Goal: Check status: Check status

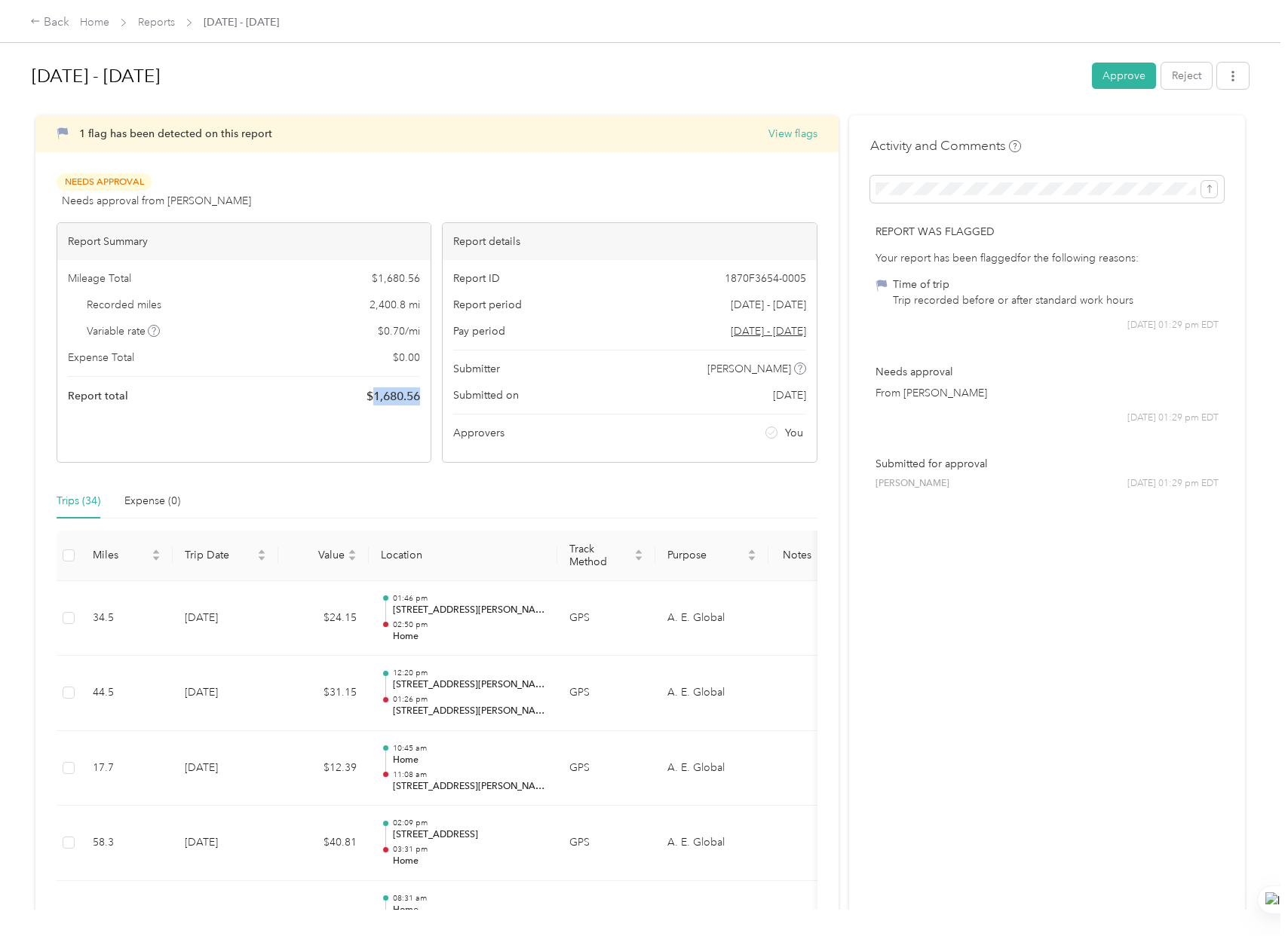
drag, startPoint x: 423, startPoint y: 401, endPoint x: 373, endPoint y: 404, distance: 50.1
click at [373, 404] on div "Mileage Total $ 1,680.56 Recorded miles 2,400.8 mi Variable rate $ 0.70 / mi Ex…" at bounding box center [244, 338] width 374 height 156
copy span "1,680.56"
click at [368, 334] on div "Variable rate $ 0.70 / mi" at bounding box center [244, 332] width 352 height 16
drag, startPoint x: 414, startPoint y: 401, endPoint x: 392, endPoint y: 401, distance: 22.0
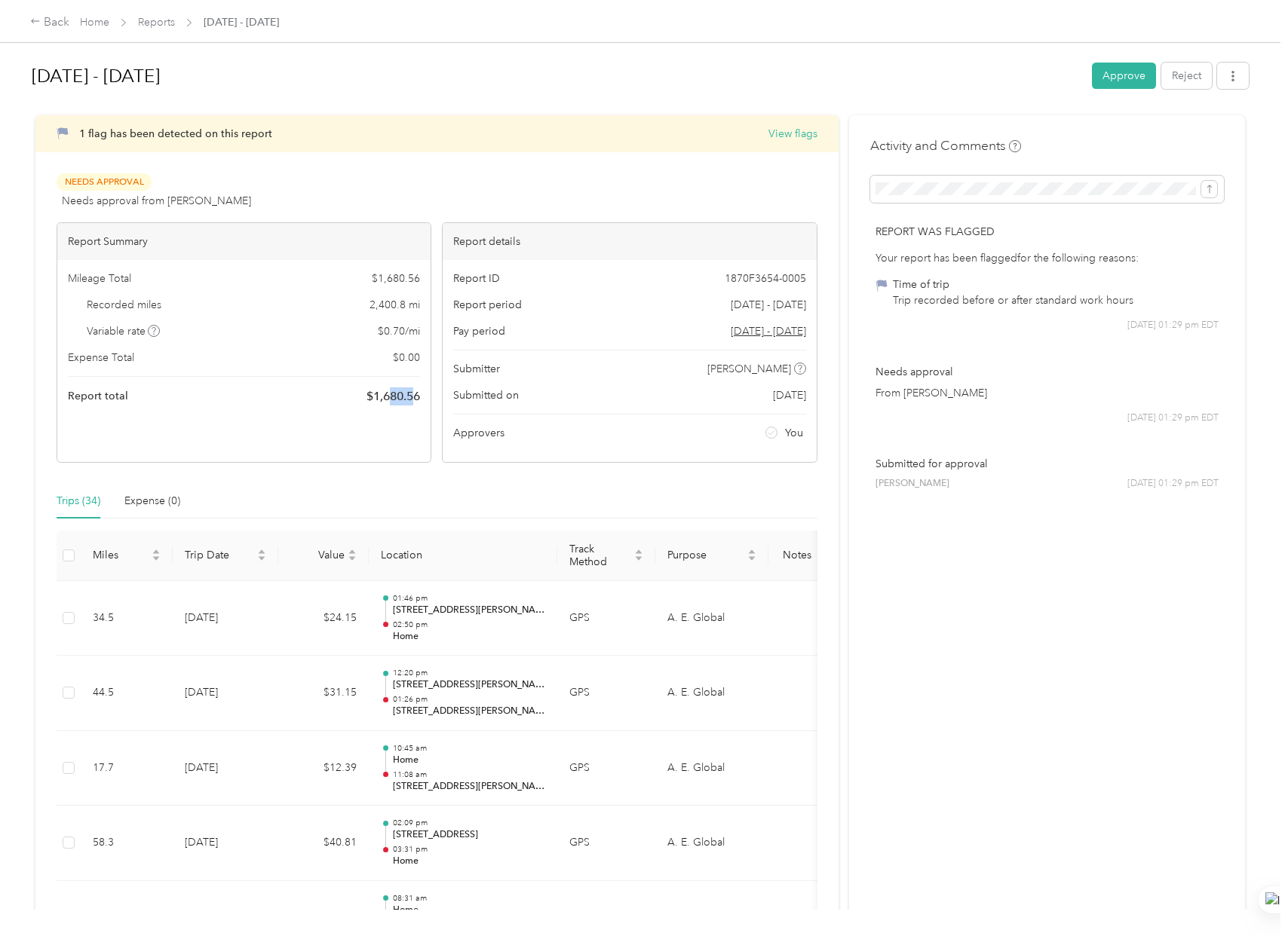
click at [387, 401] on span "$ 1,680.56" at bounding box center [394, 397] width 54 height 18
drag, startPoint x: 412, startPoint y: 397, endPoint x: 380, endPoint y: 392, distance: 32.4
click at [371, 393] on div "Mileage Total $ 1,680.56 Recorded miles 2,400.8 mi Variable rate $ 0.70 / mi Ex…" at bounding box center [244, 338] width 374 height 156
copy span "1,680.56"
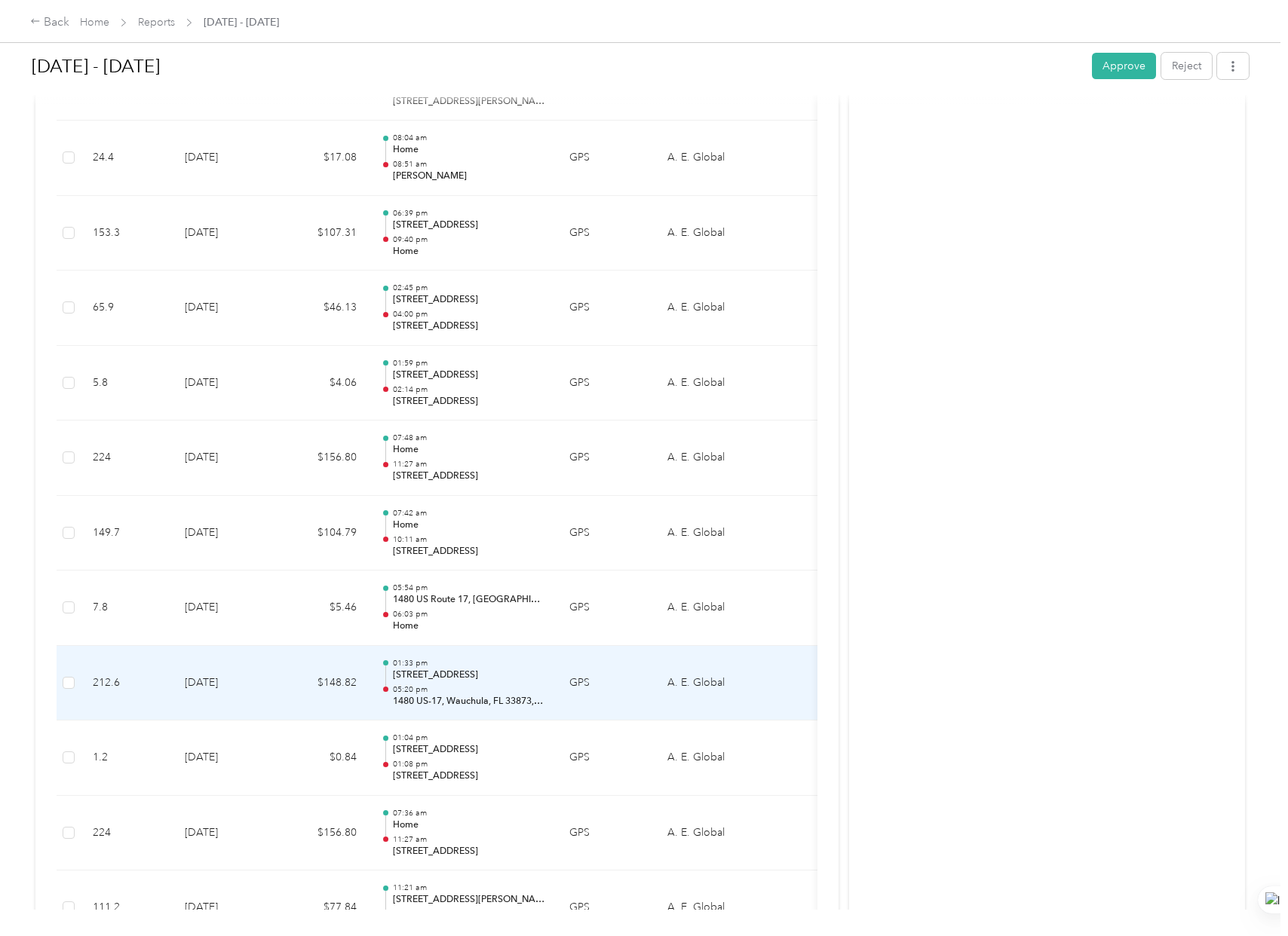
scroll to position [2345, 0]
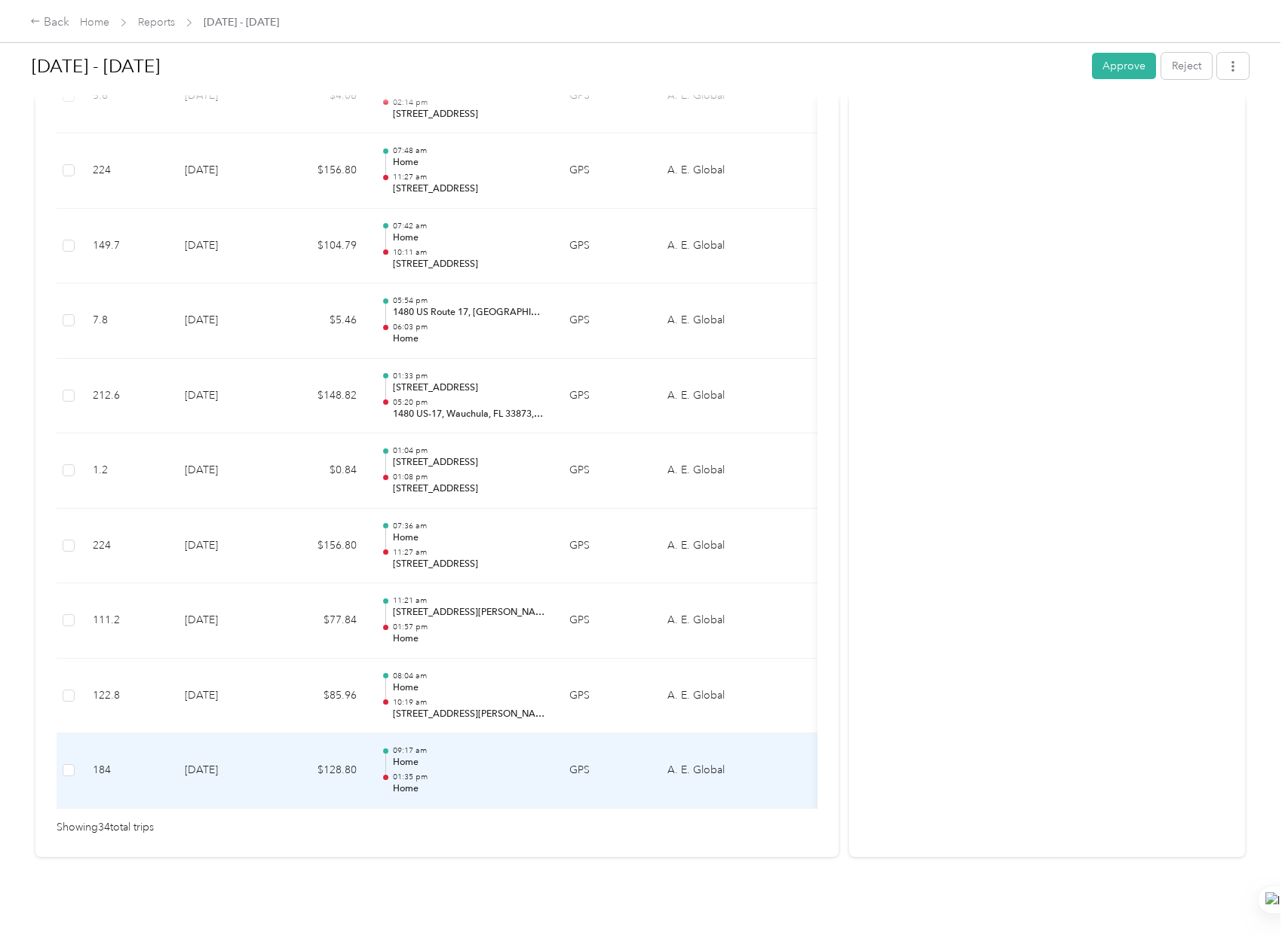
click at [486, 782] on p "Home" at bounding box center [469, 789] width 152 height 14
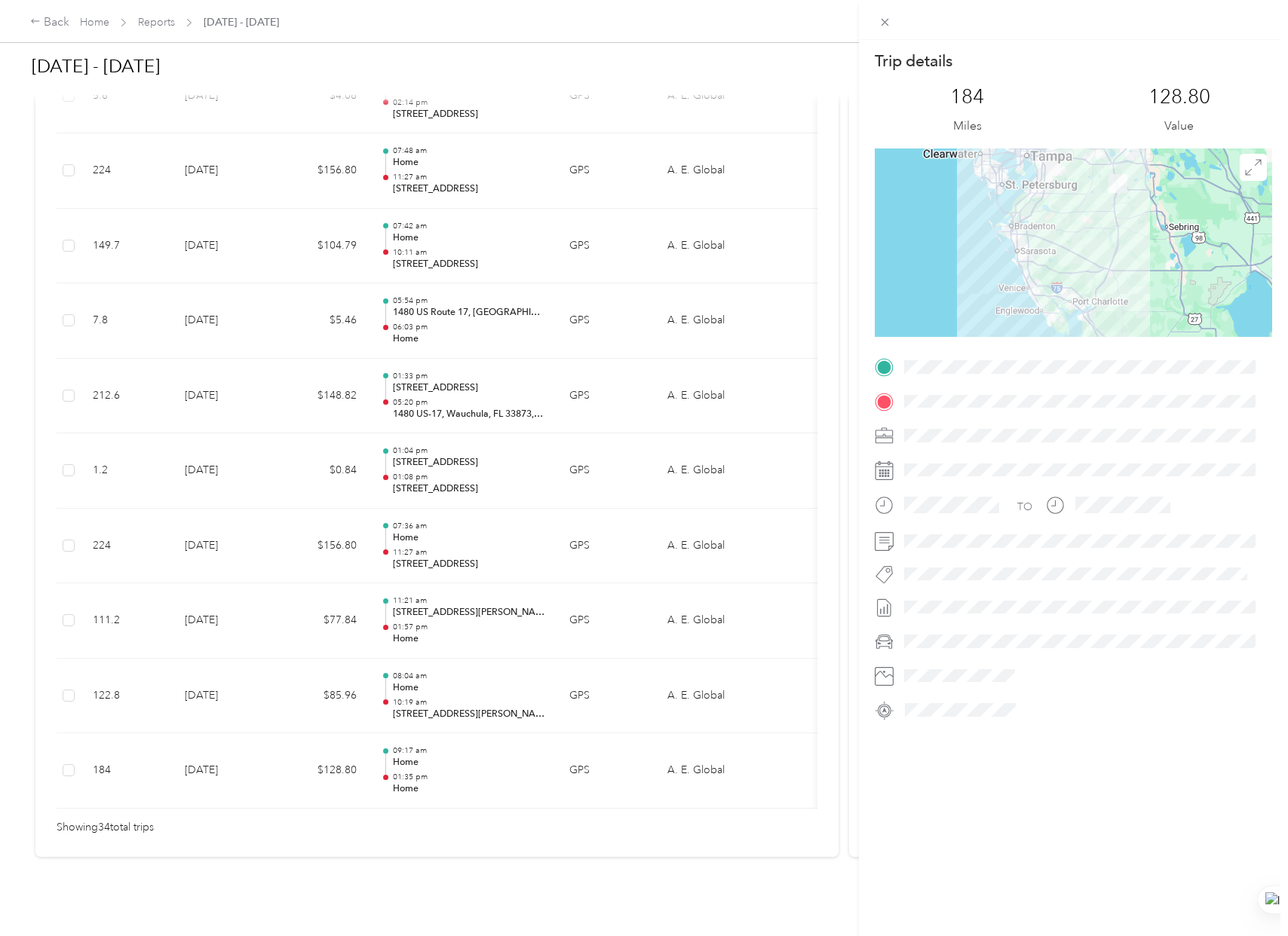
click at [470, 763] on div "Trip details This trip cannot be edited because it is either under review, appr…" at bounding box center [644, 468] width 1288 height 936
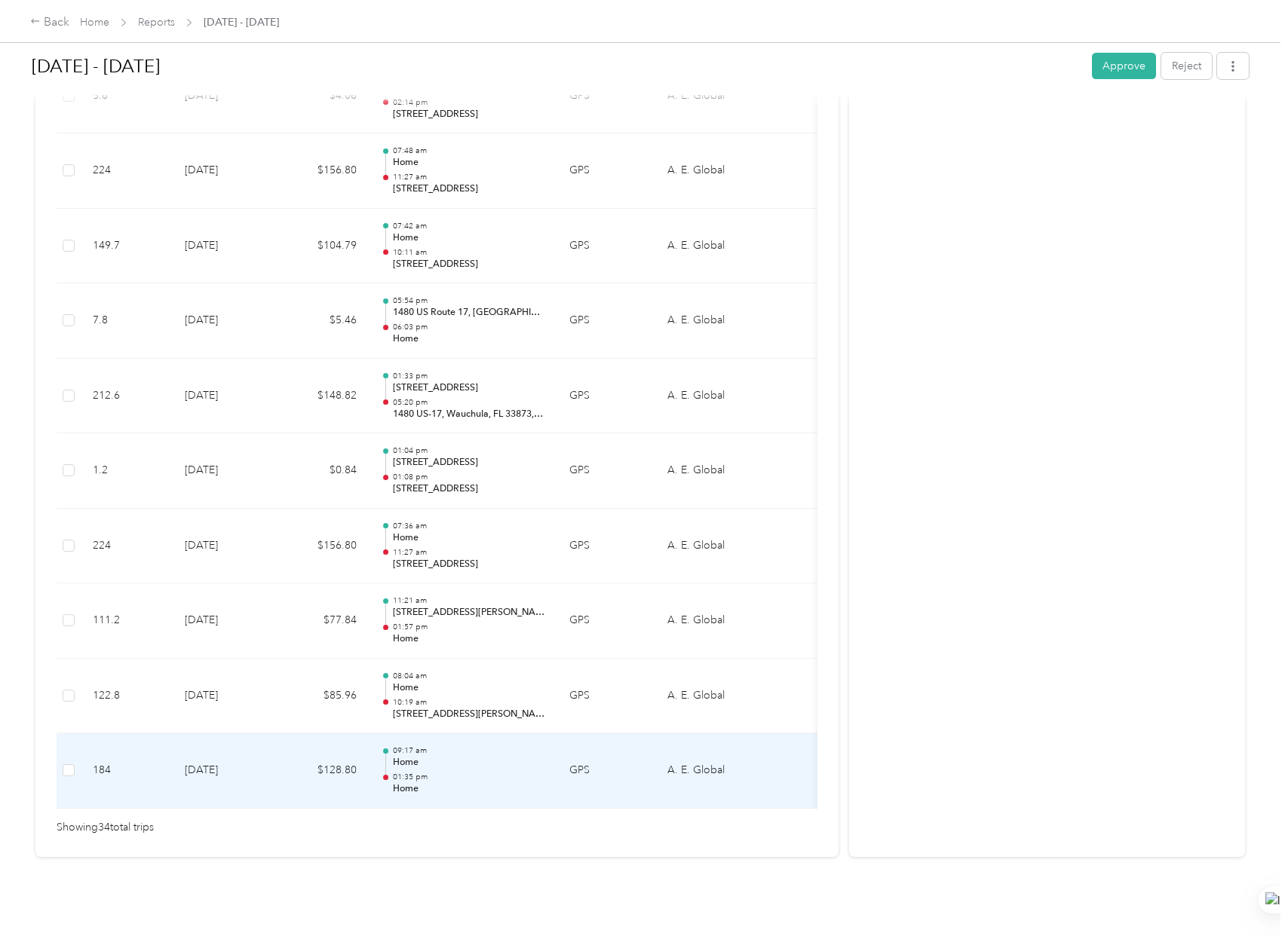
click at [397, 772] on p "01:35 pm" at bounding box center [469, 777] width 152 height 11
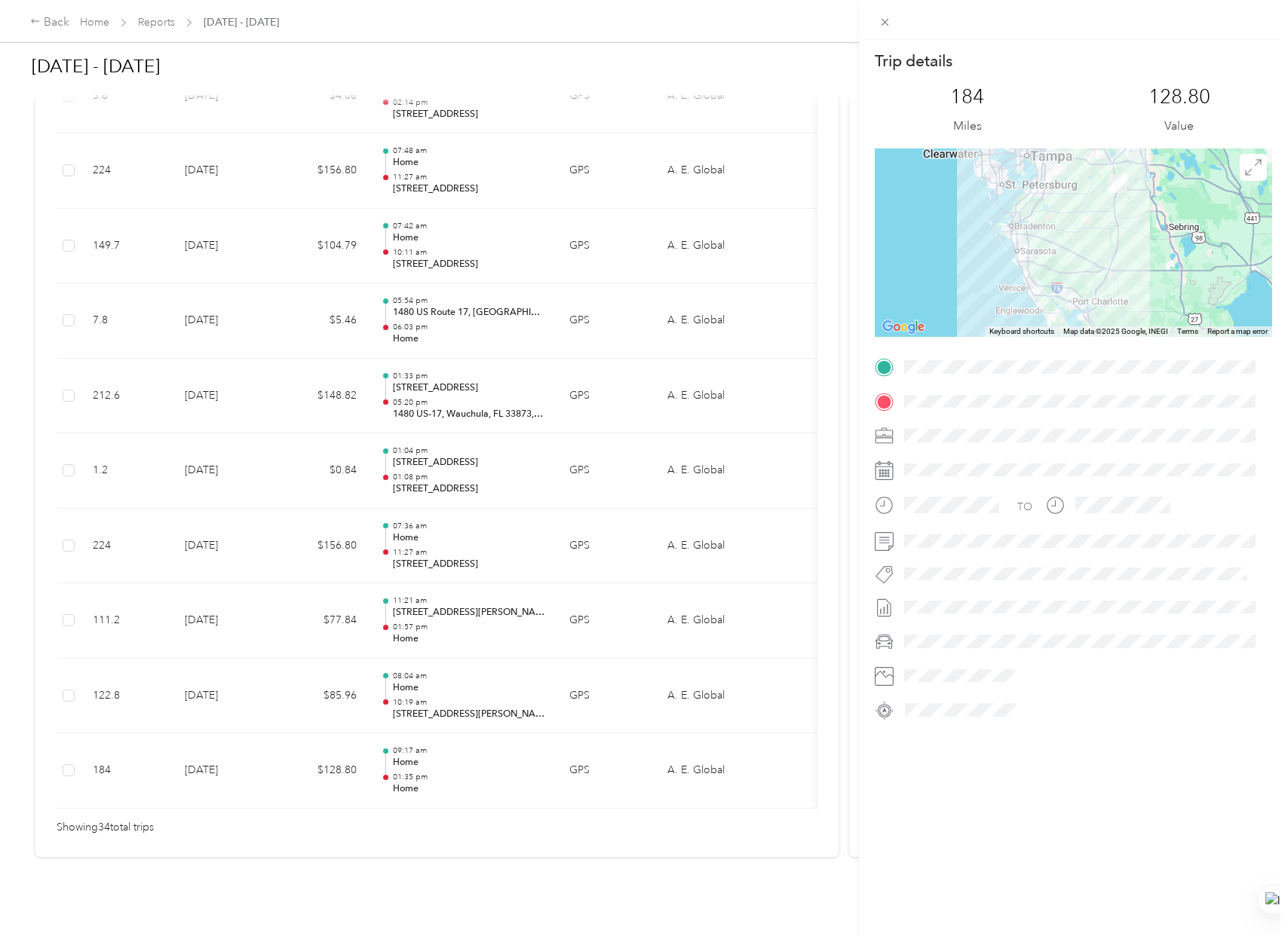
click at [257, 598] on div "Trip details This trip cannot be edited because it is either under review, appr…" at bounding box center [644, 468] width 1288 height 936
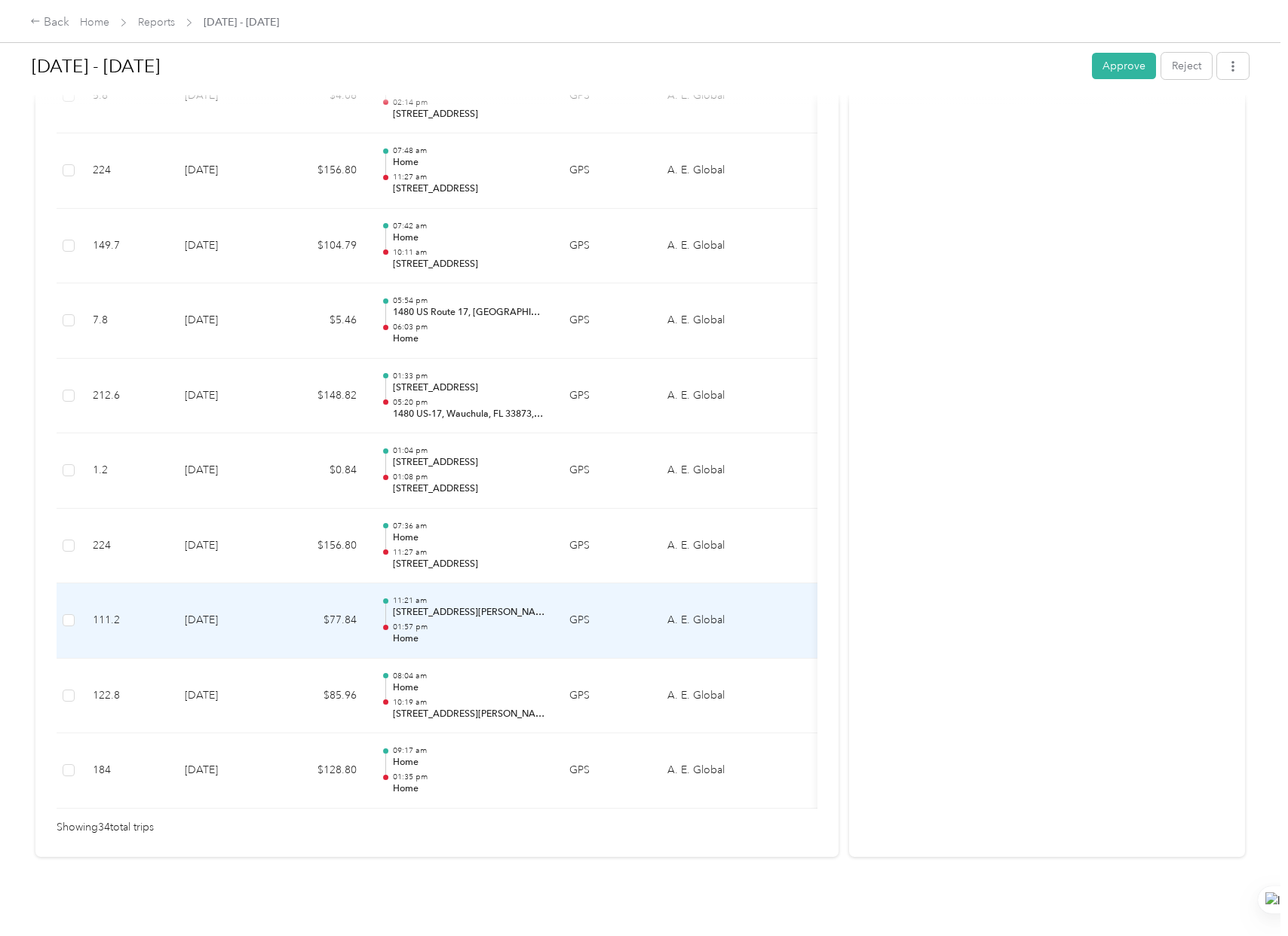
click at [502, 632] on p "Home" at bounding box center [469, 639] width 152 height 14
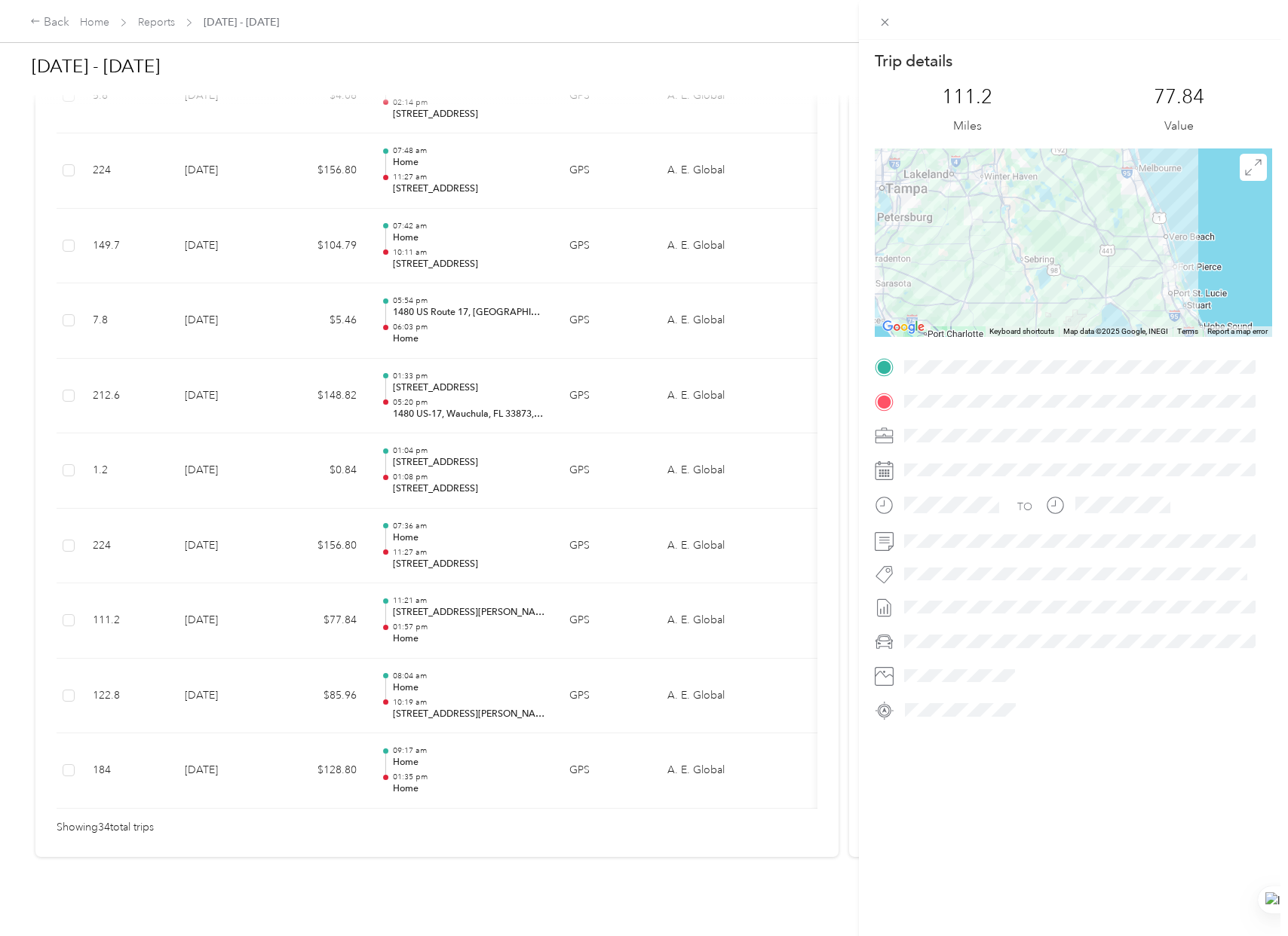
click at [296, 519] on div "Trip details This trip cannot be edited because it is either under review, appr…" at bounding box center [644, 468] width 1288 height 936
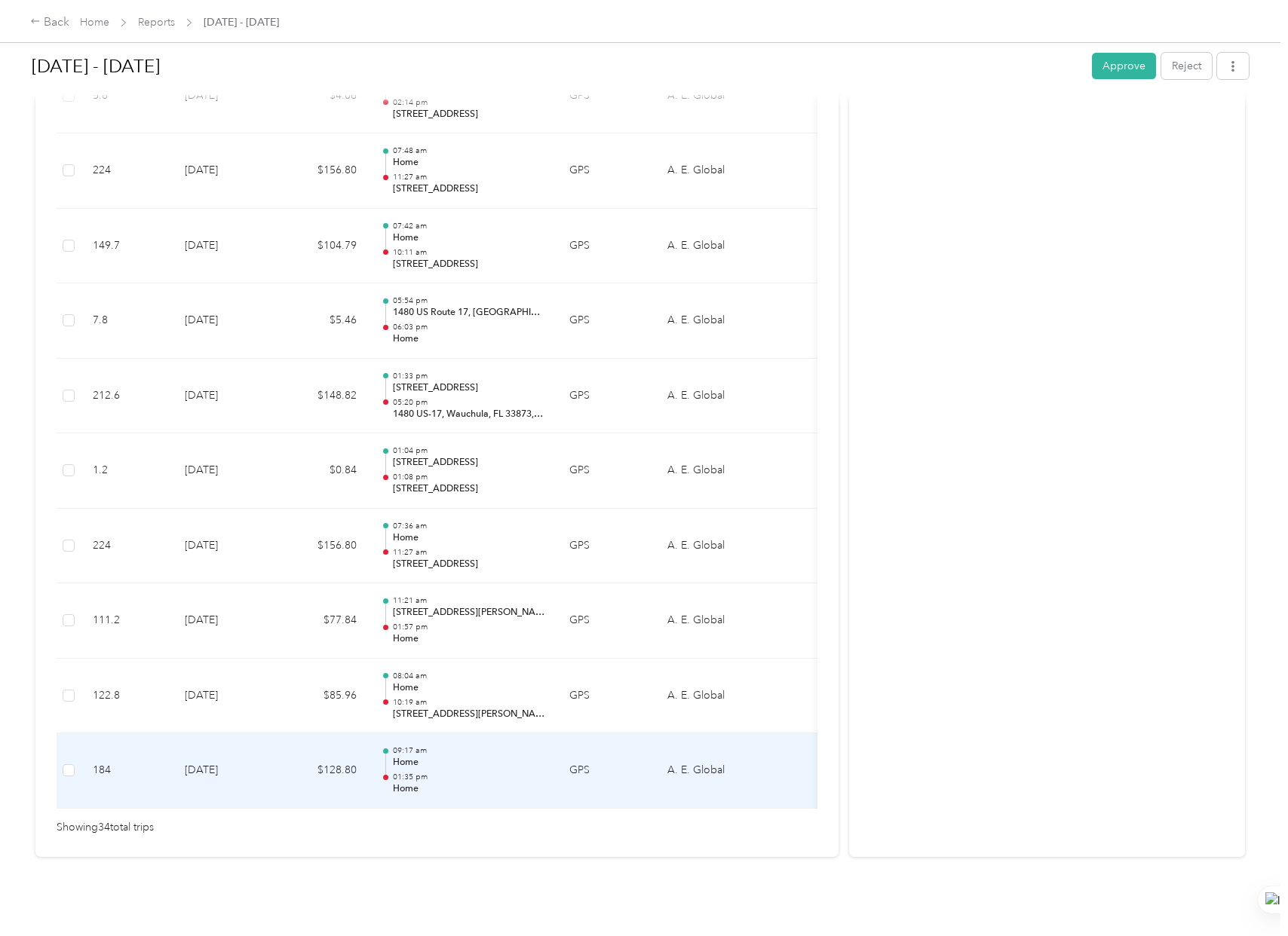
click at [288, 769] on td "$128.80" at bounding box center [323, 770] width 91 height 75
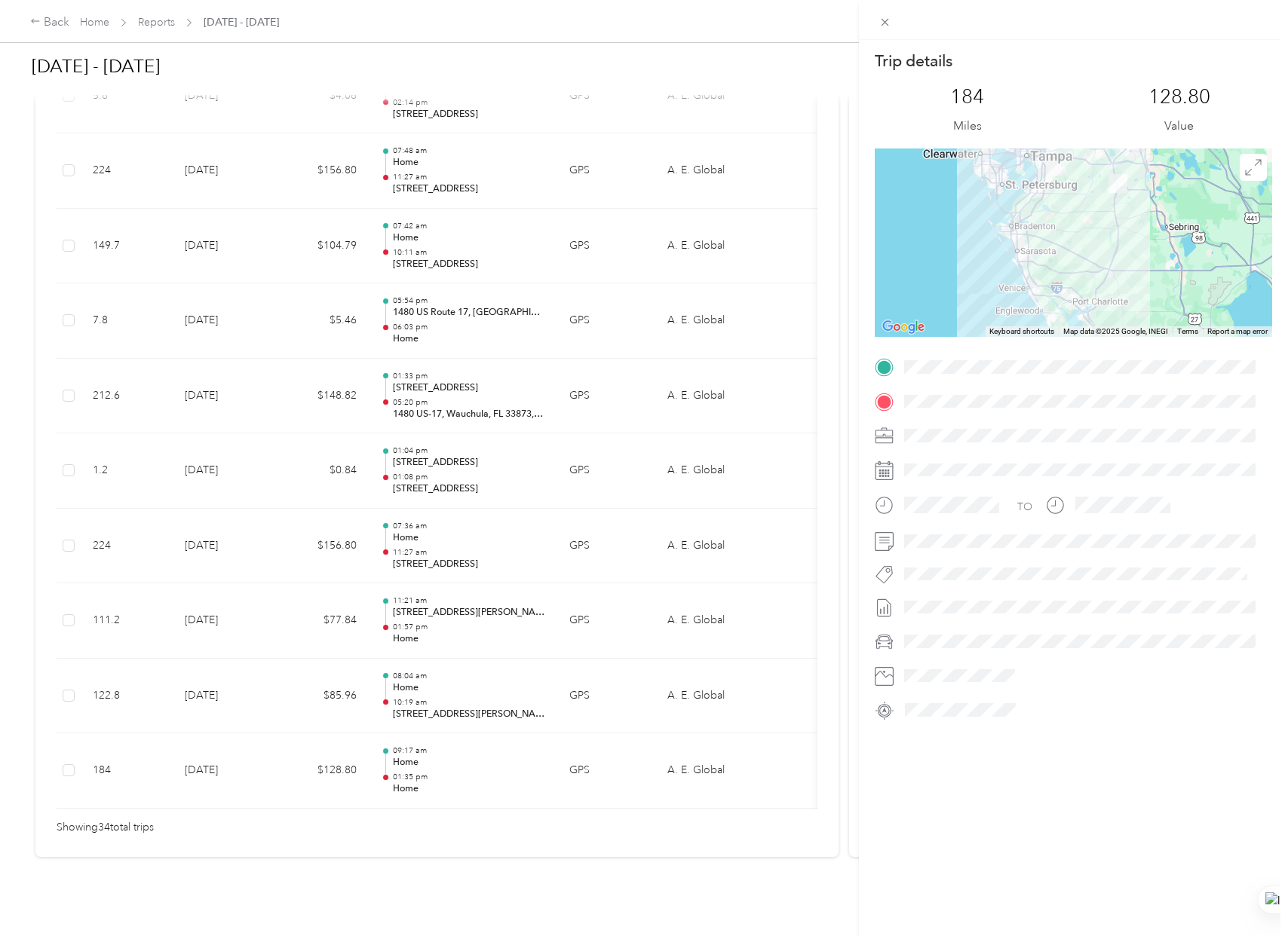
click at [276, 165] on div "Trip details This trip cannot be edited because it is either under review, appr…" at bounding box center [644, 468] width 1288 height 936
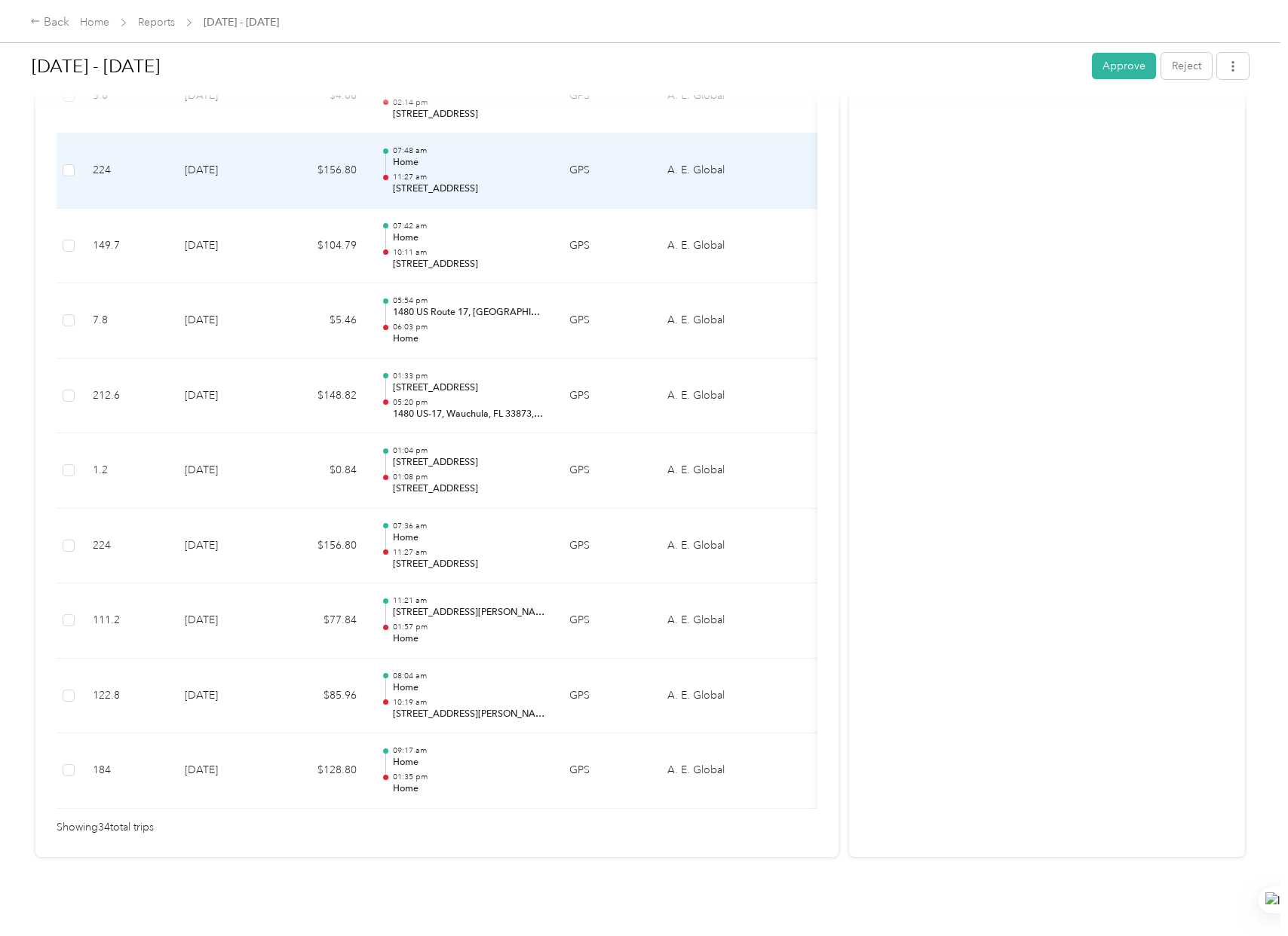
click at [259, 150] on td "[DATE]" at bounding box center [226, 171] width 106 height 75
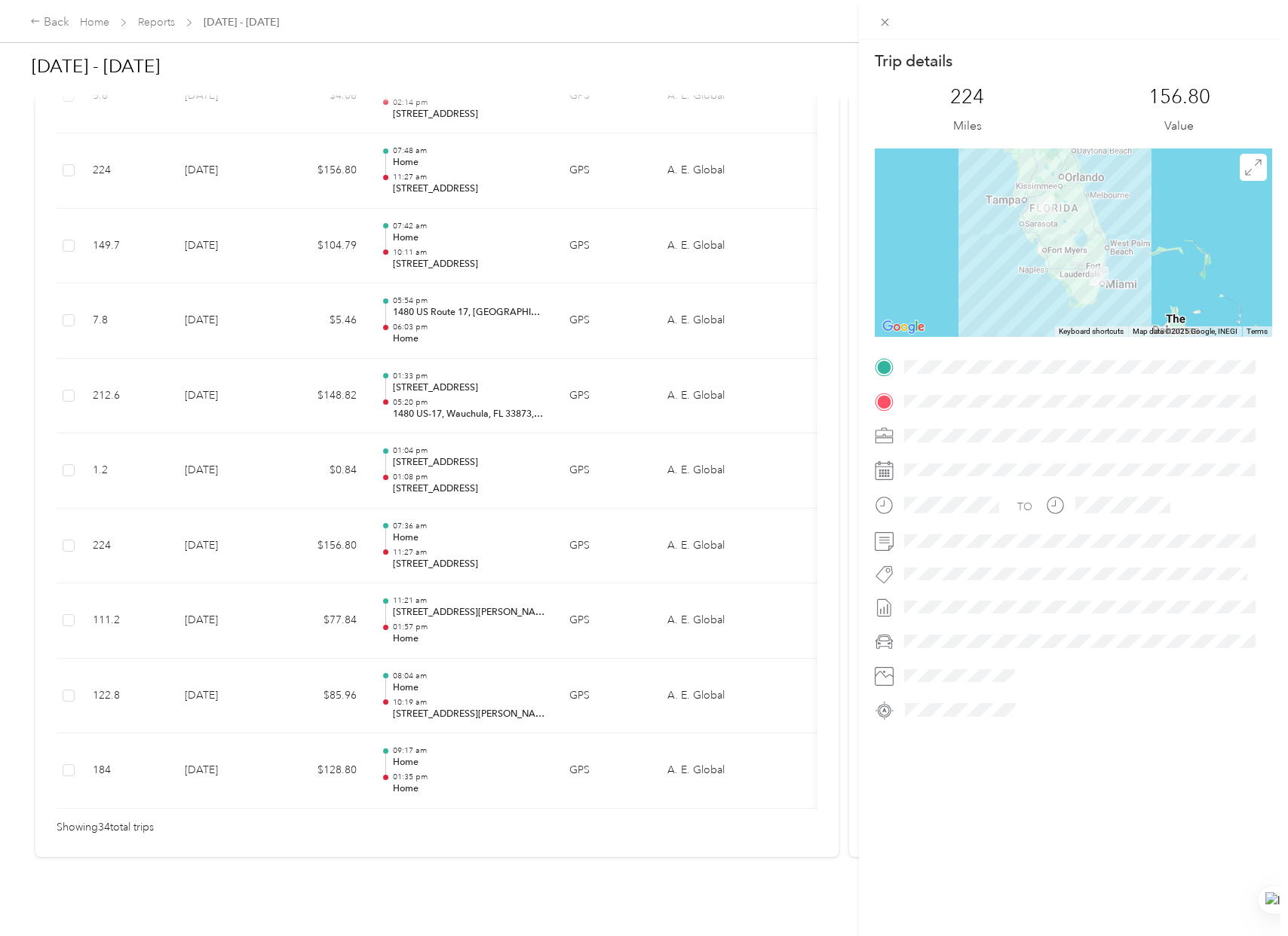
click at [290, 158] on div "Trip details This trip cannot be edited because it is either under review, appr…" at bounding box center [644, 468] width 1288 height 936
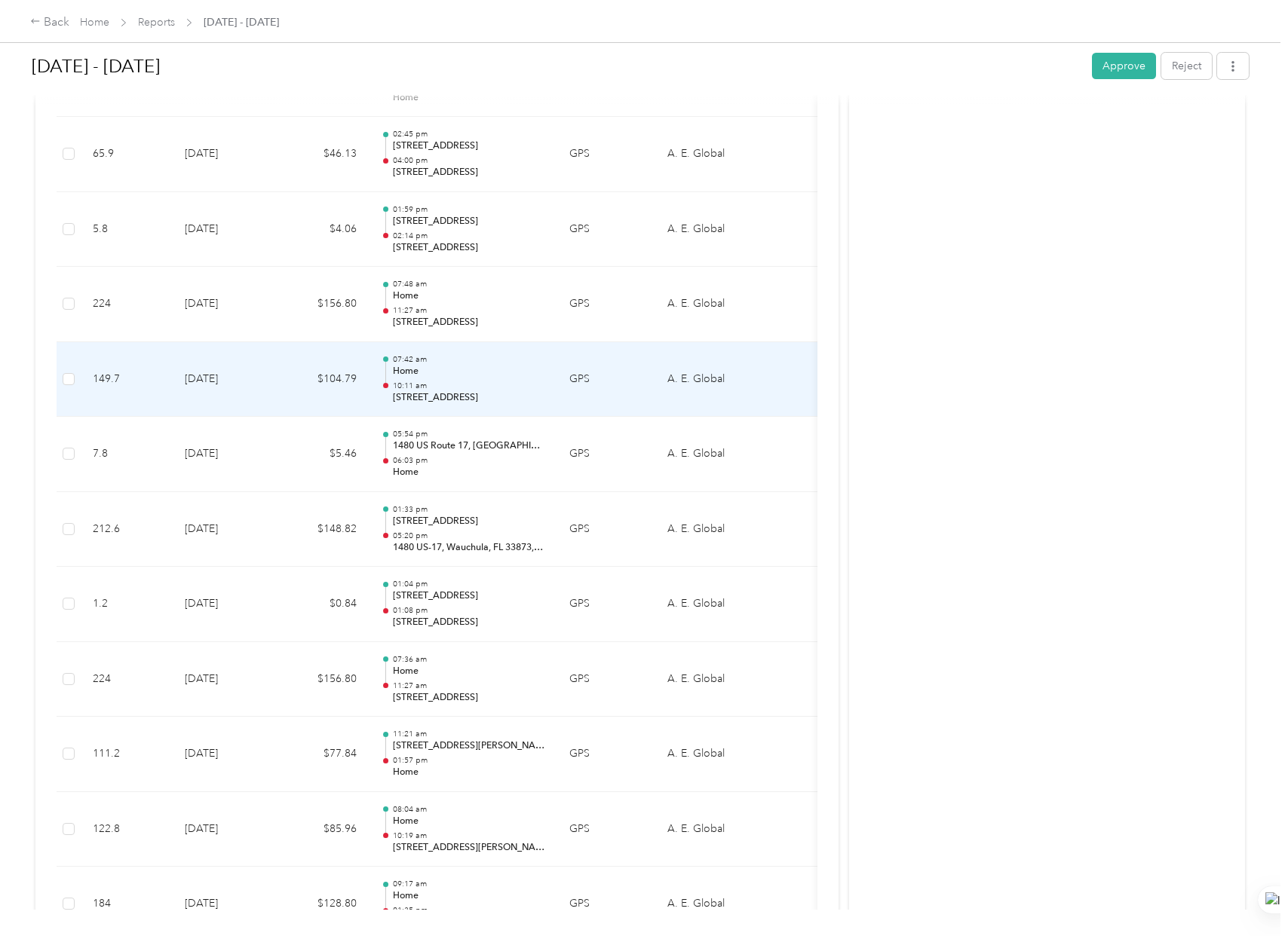
scroll to position [2119, 0]
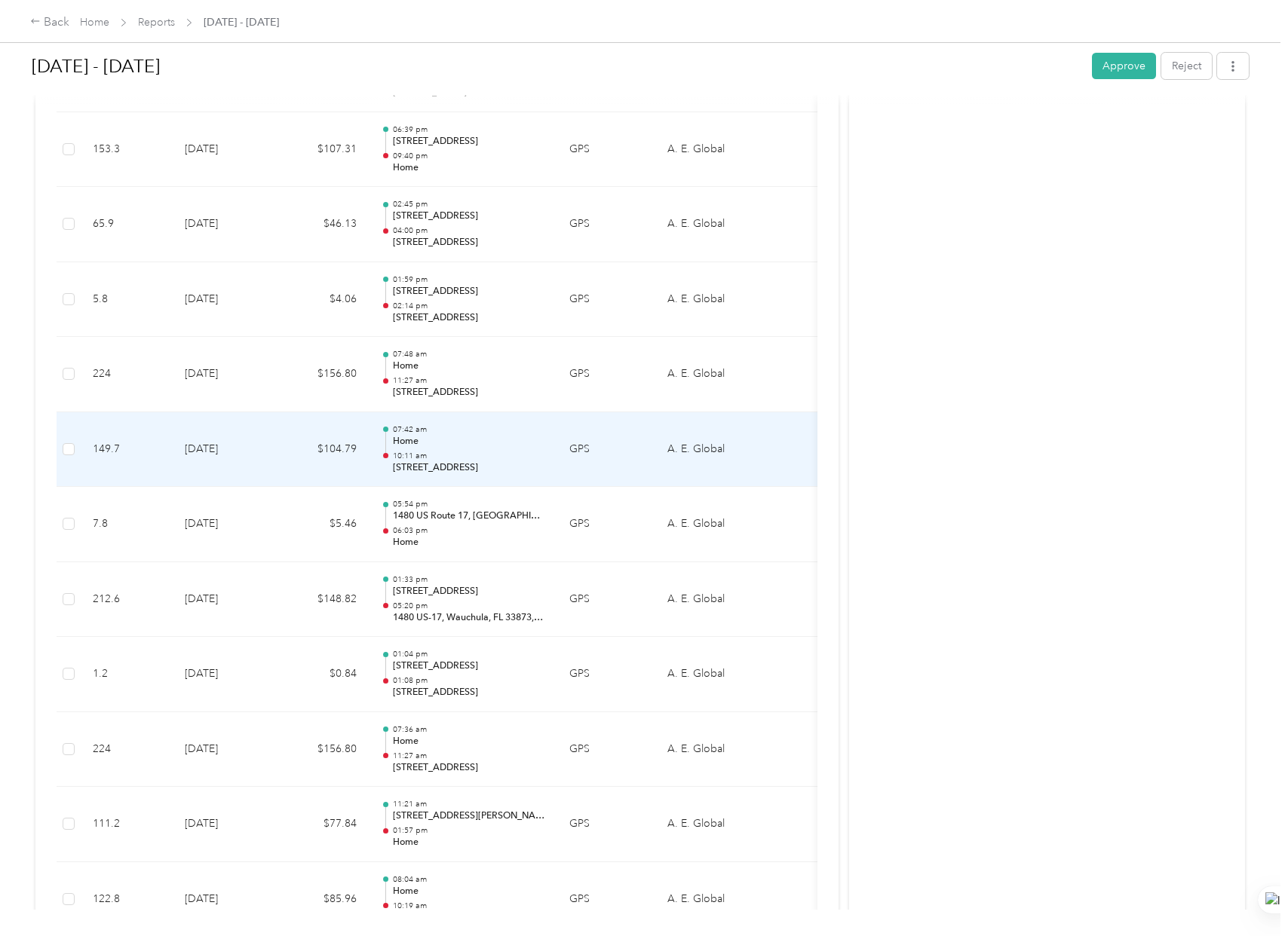
click at [304, 446] on td "$104.79" at bounding box center [323, 450] width 91 height 75
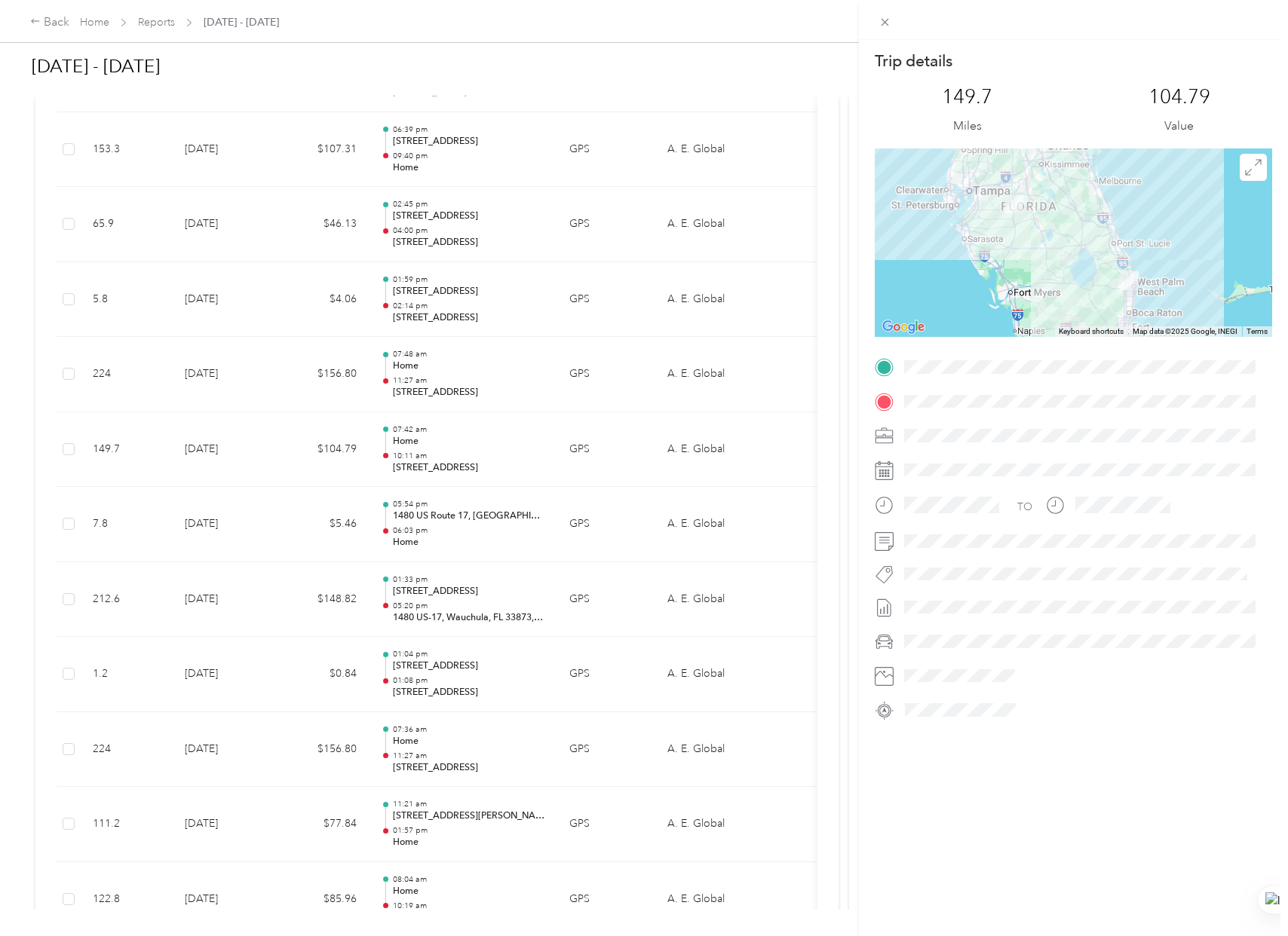
click at [295, 254] on div "Trip details This trip cannot be edited because it is either under review, appr…" at bounding box center [644, 468] width 1288 height 936
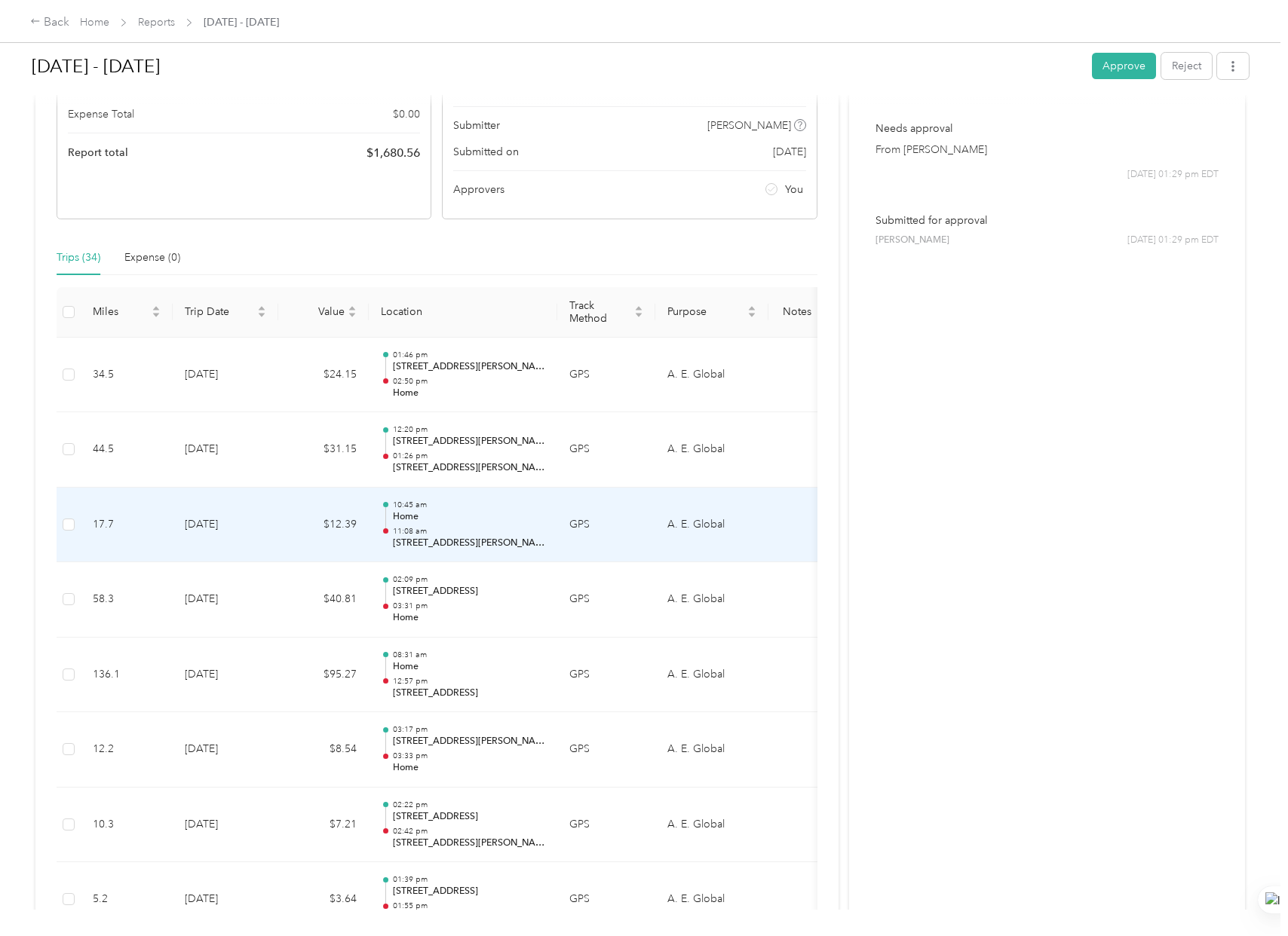
scroll to position [302, 0]
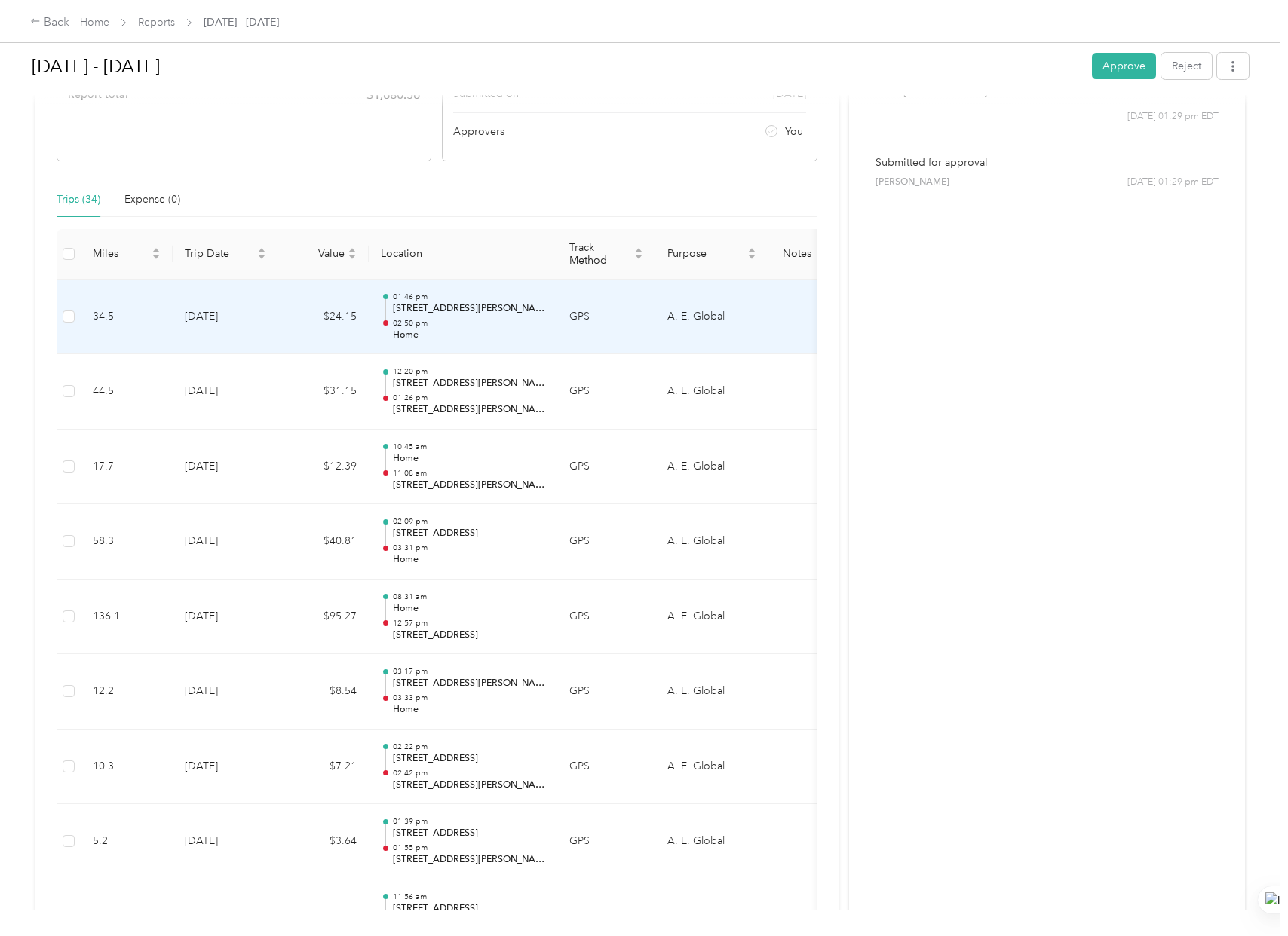
click at [306, 321] on td "$24.15" at bounding box center [323, 317] width 91 height 75
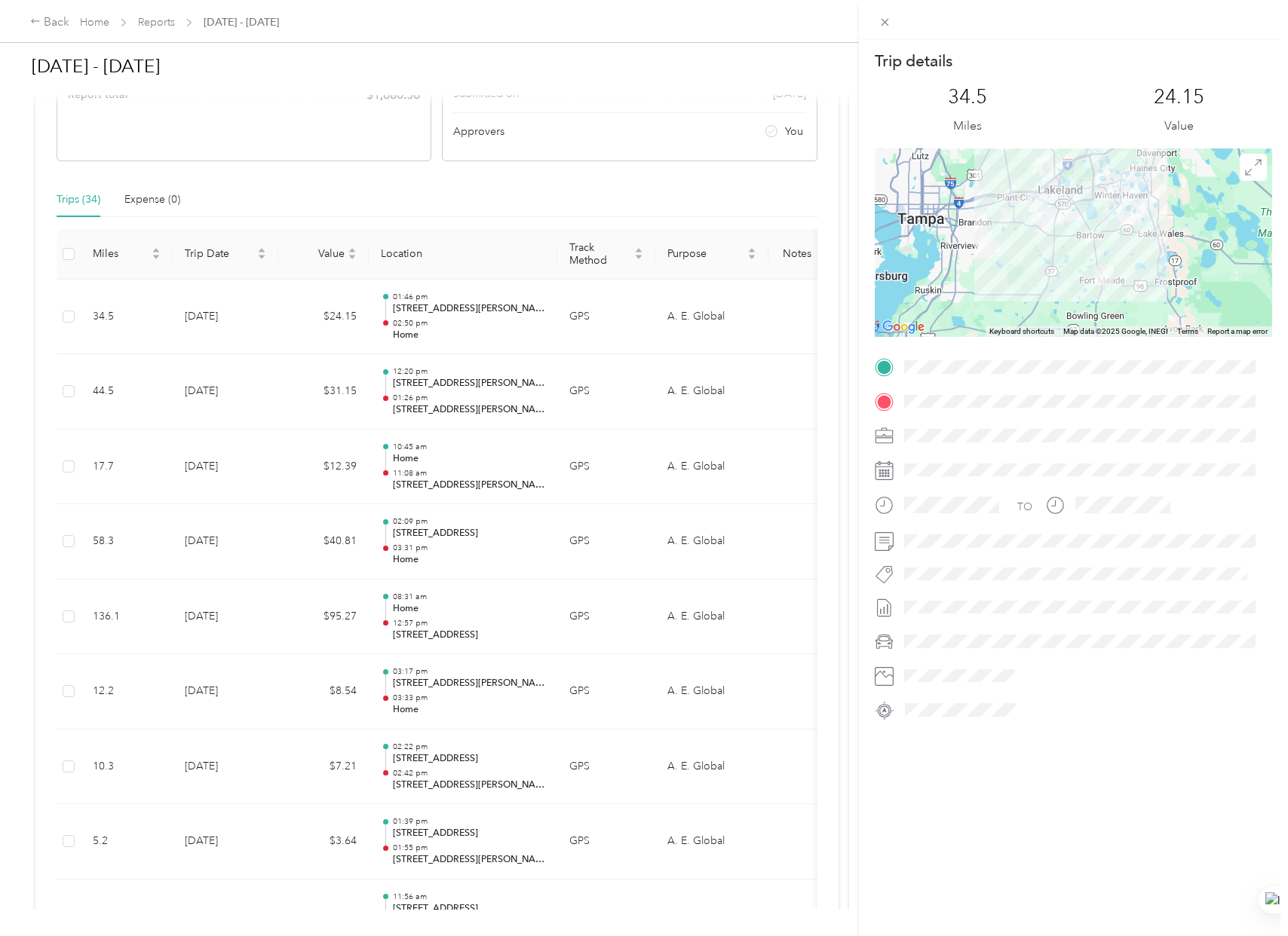
click at [283, 379] on div "Trip details This trip cannot be edited because it is either under review, appr…" at bounding box center [644, 468] width 1288 height 936
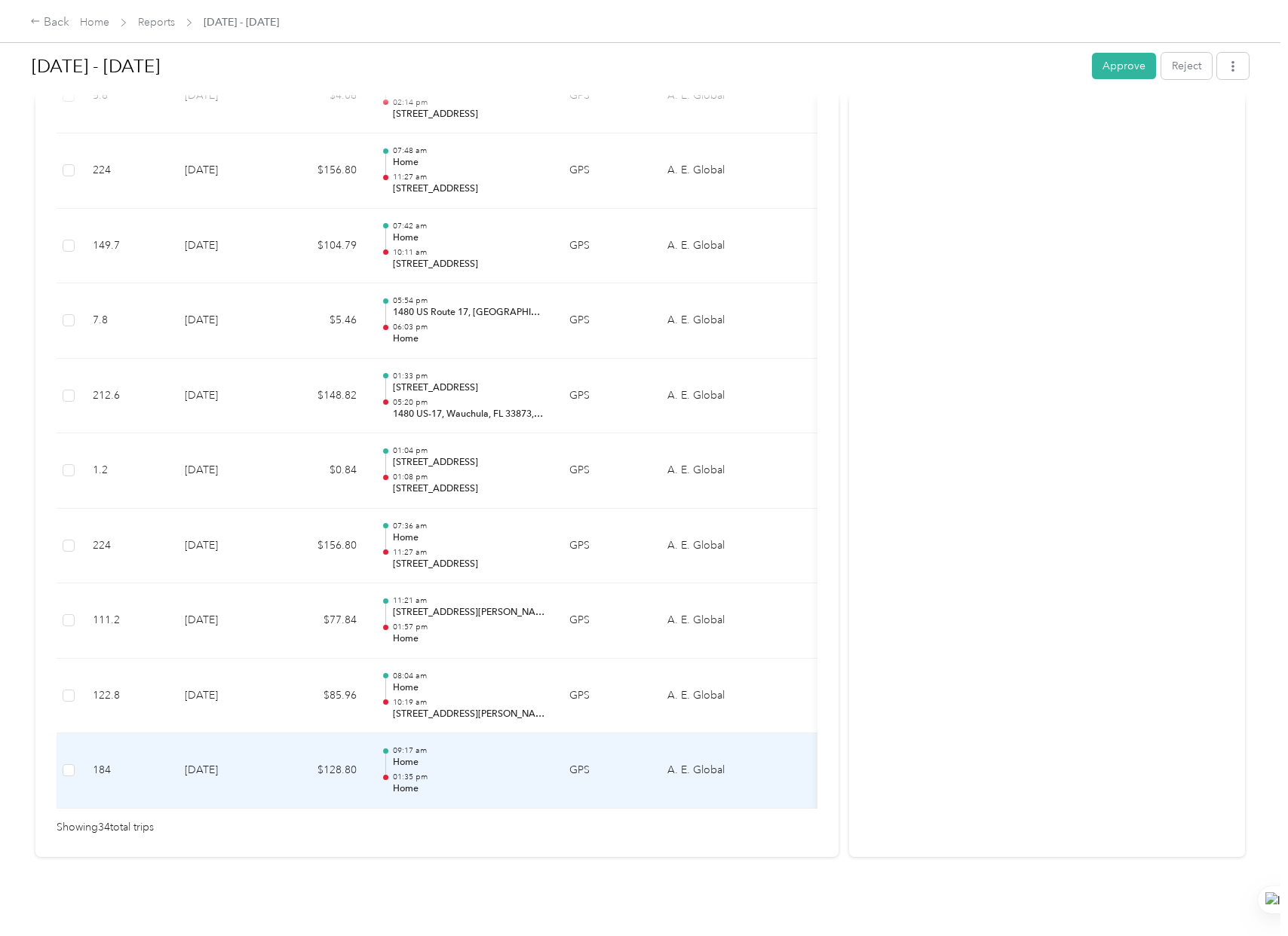
scroll to position [2345, 0]
click at [303, 757] on td "$128.80" at bounding box center [323, 770] width 91 height 75
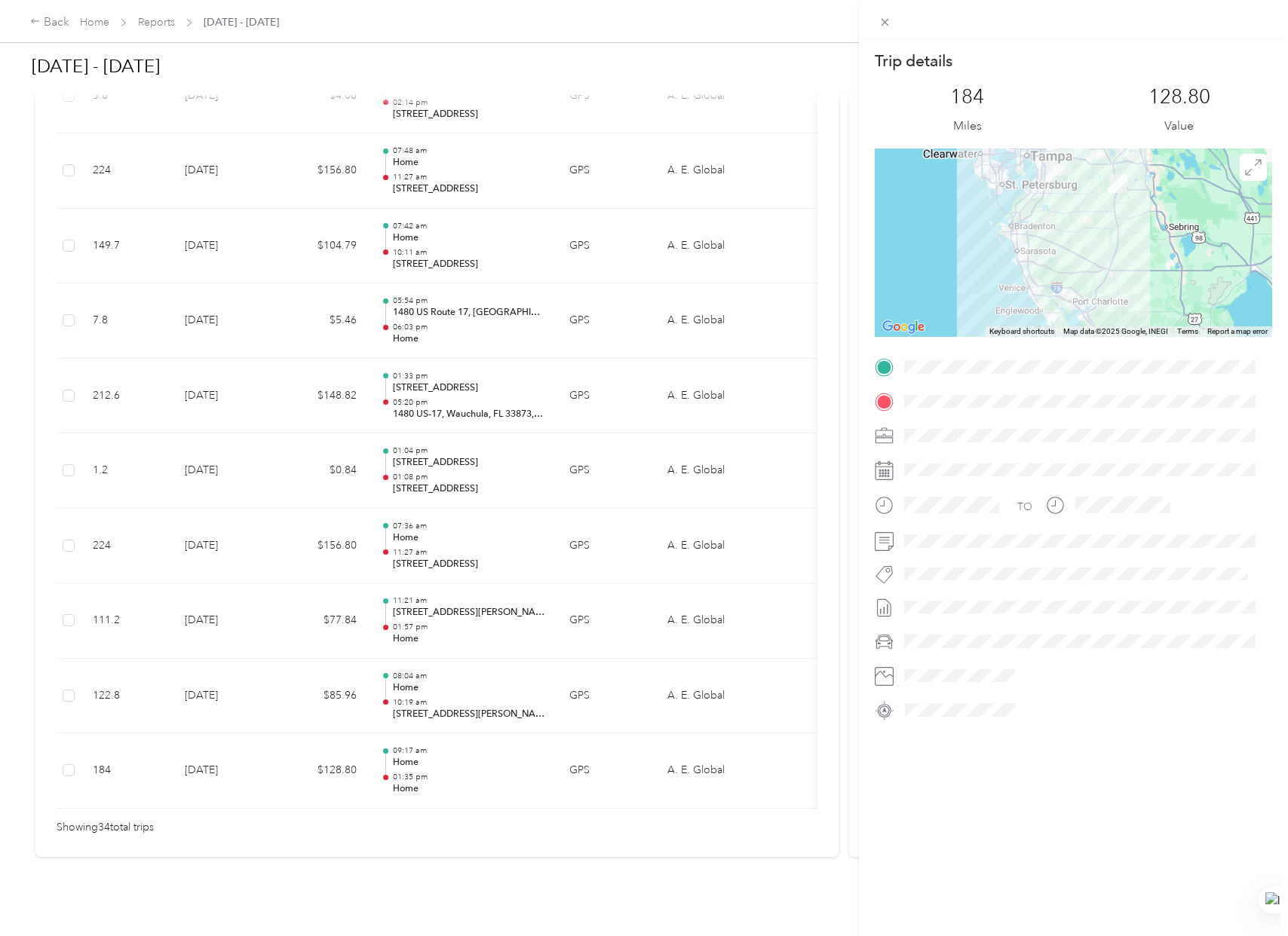
click at [1161, 603] on div at bounding box center [1086, 607] width 374 height 24
click at [433, 363] on div "Trip details This trip cannot be edited because it is either under review, appr…" at bounding box center [644, 468] width 1288 height 936
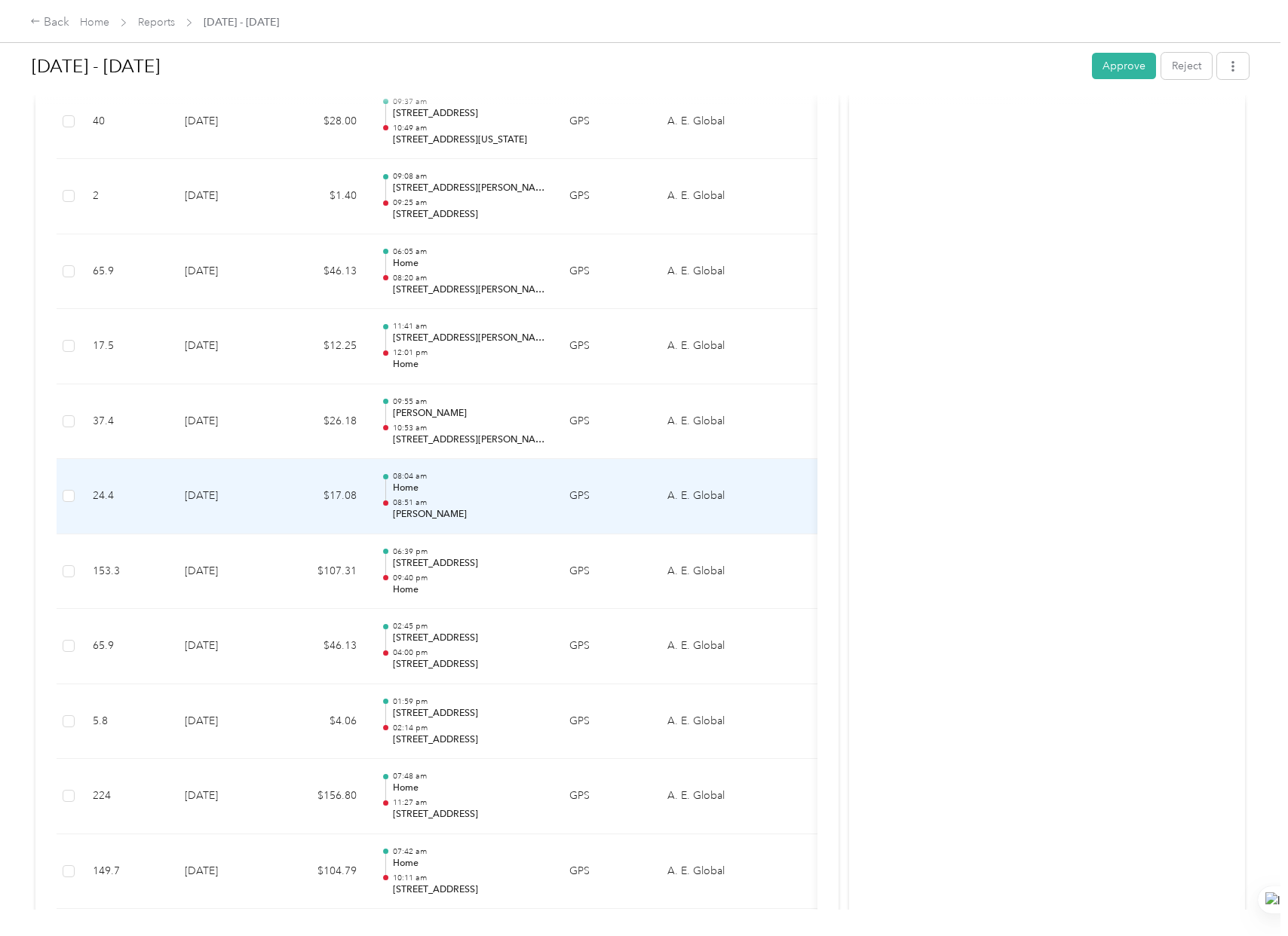
scroll to position [1591, 0]
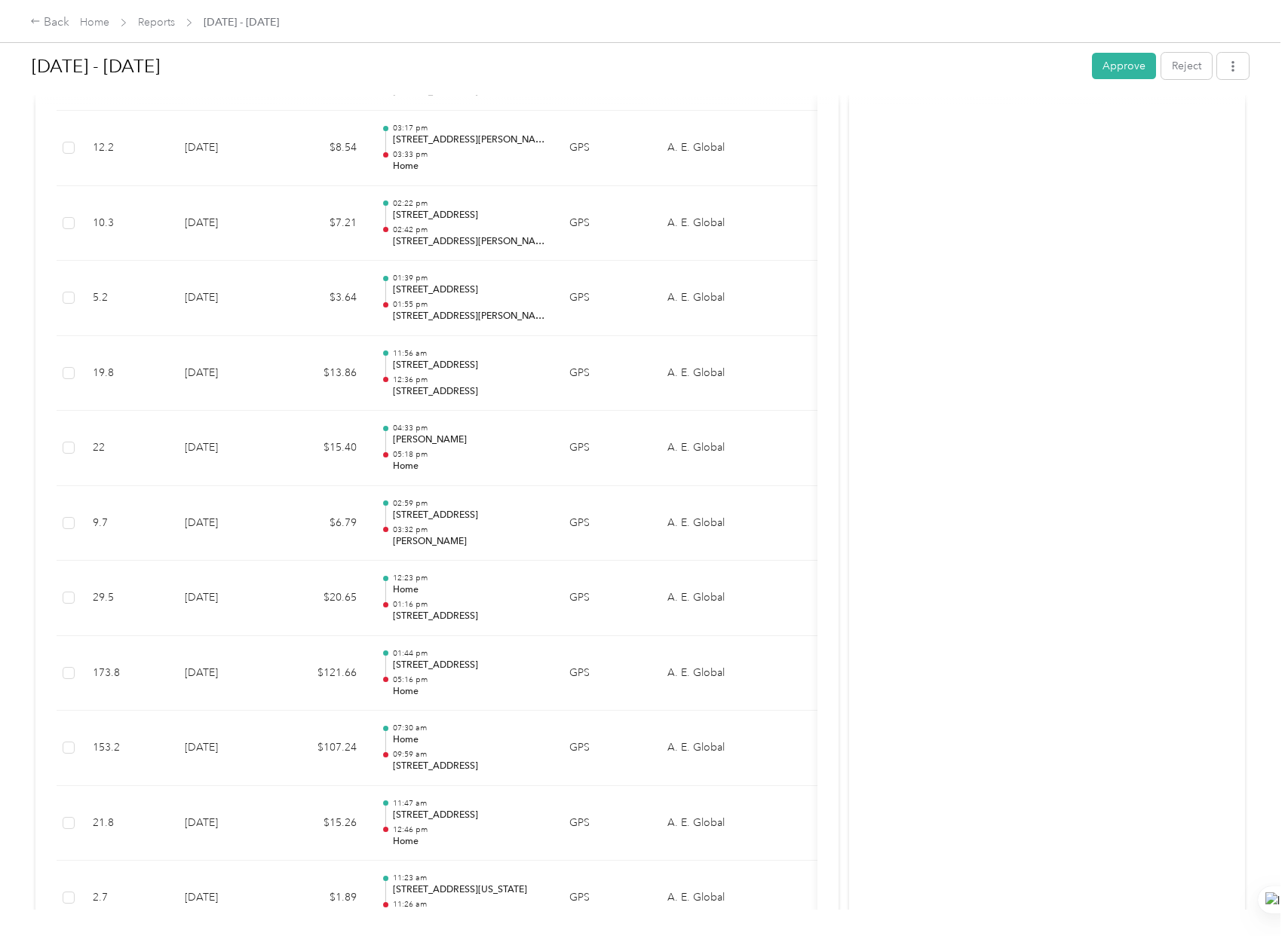
scroll to position [686, 0]
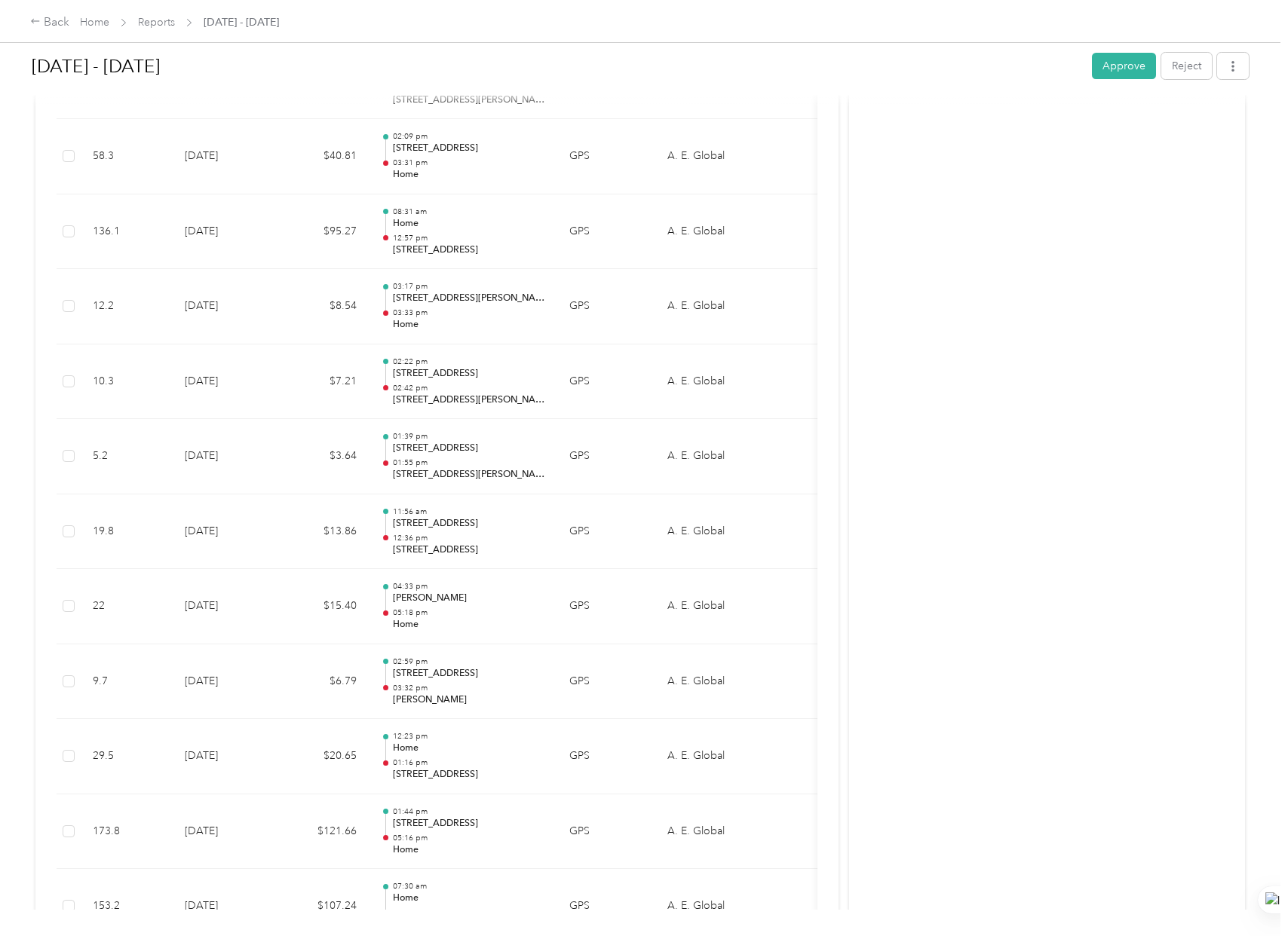
click at [1114, 63] on button "Approve" at bounding box center [1124, 66] width 64 height 26
click at [1022, 63] on button "Mark as paid" at bounding box center [1034, 66] width 82 height 26
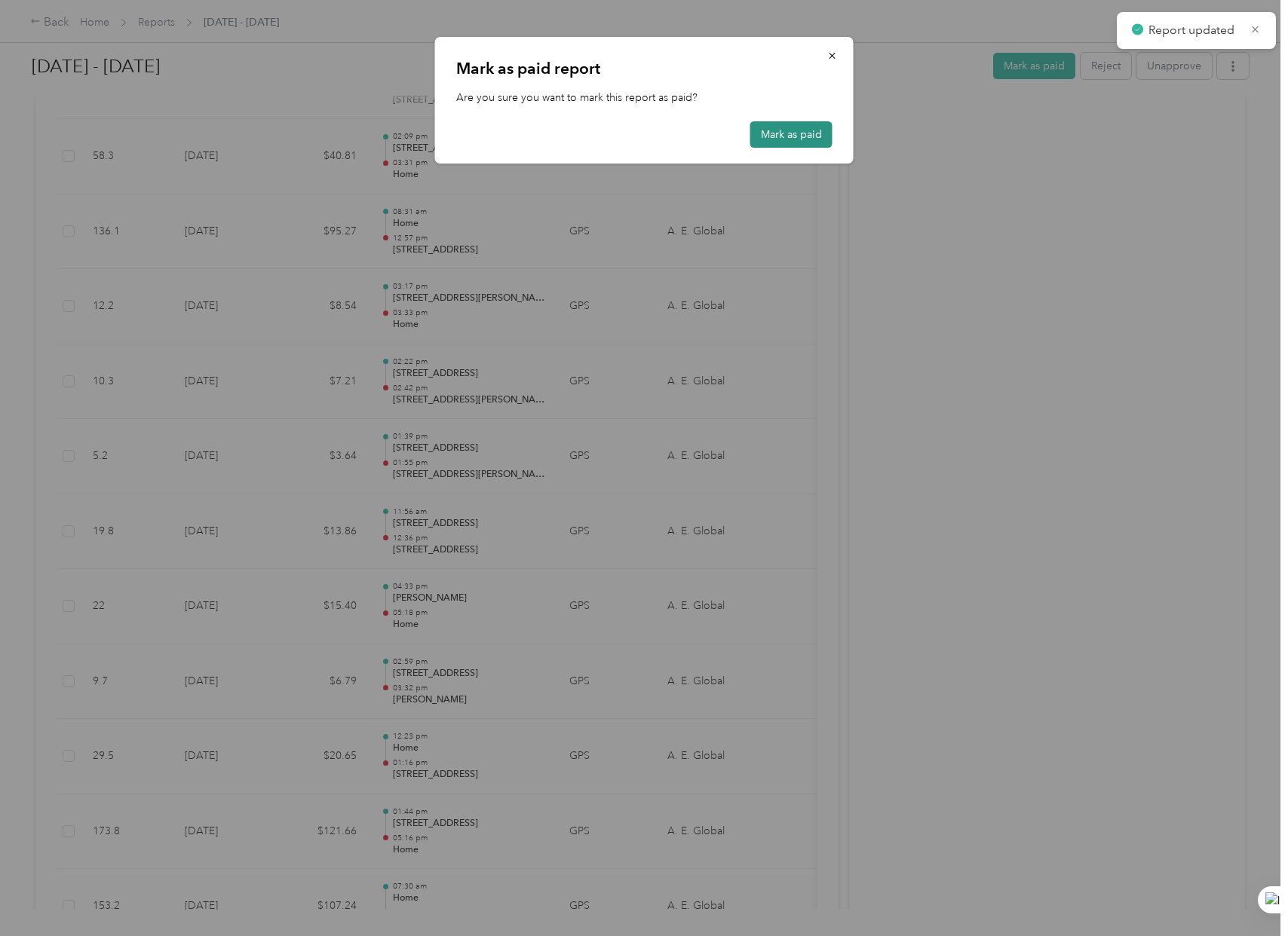
click at [784, 140] on button "Mark as paid" at bounding box center [791, 134] width 82 height 26
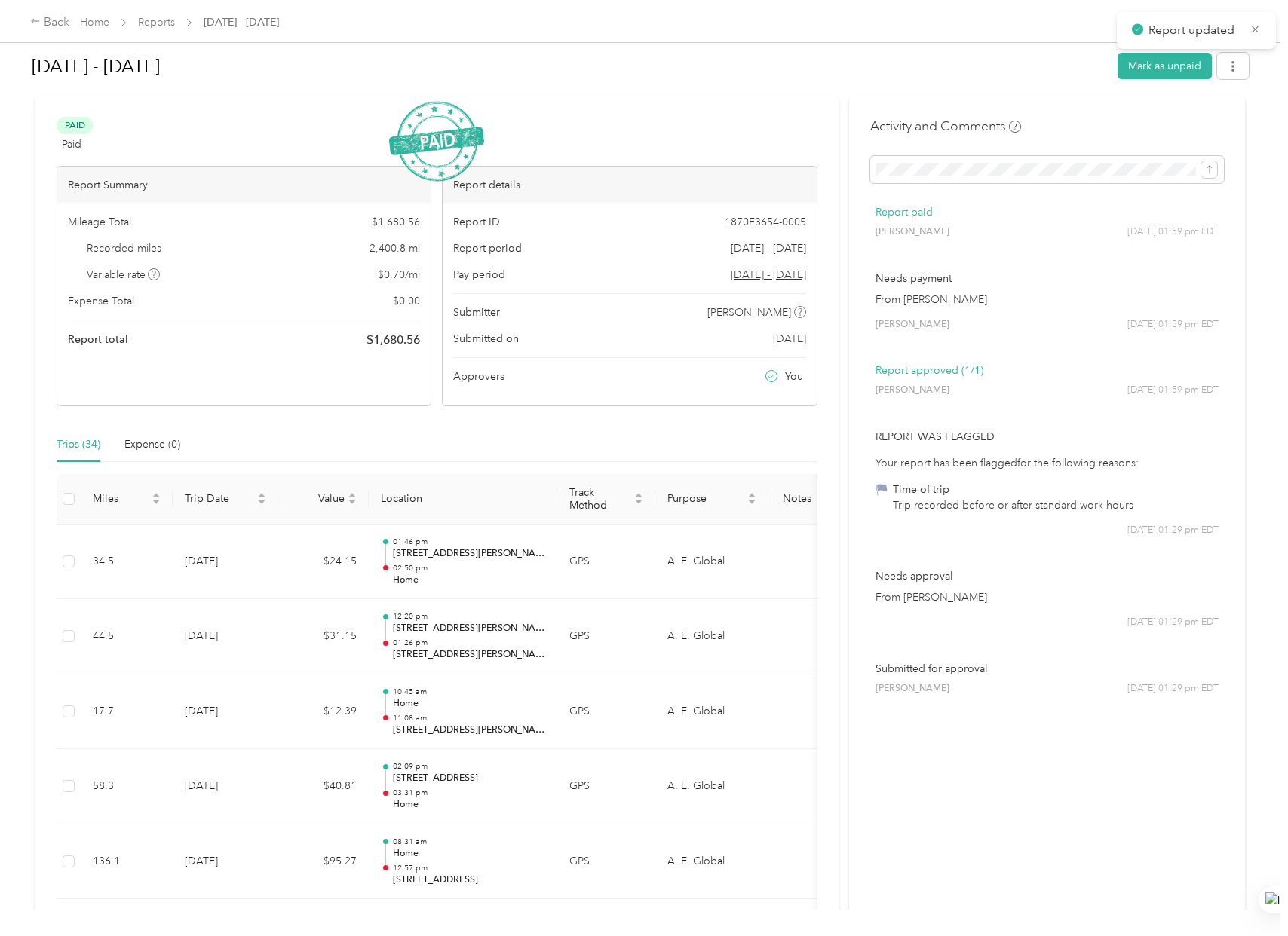
scroll to position [0, 0]
